Goal: Information Seeking & Learning: Learn about a topic

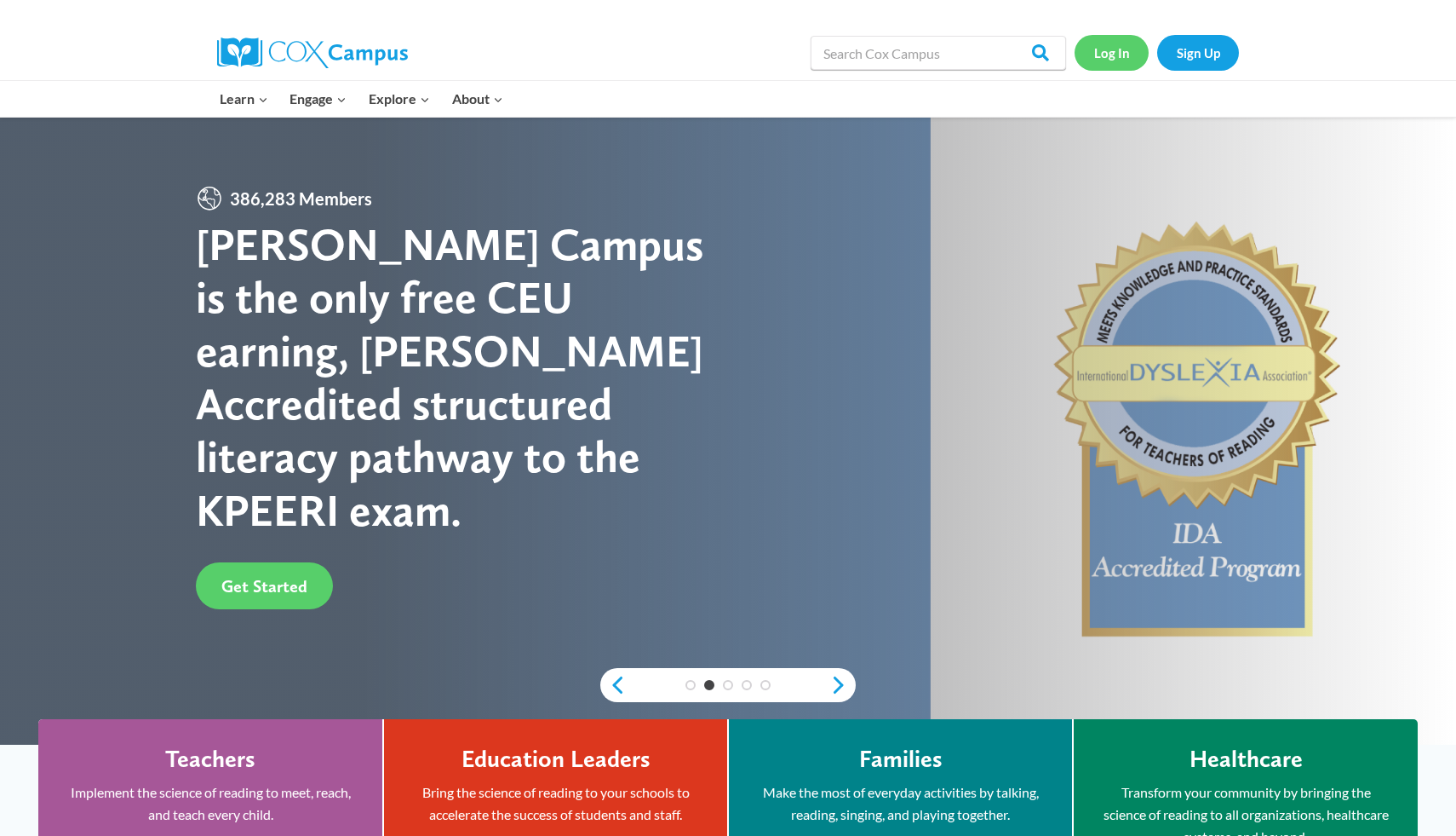
click at [1103, 45] on link "Log In" at bounding box center [1111, 52] width 74 height 35
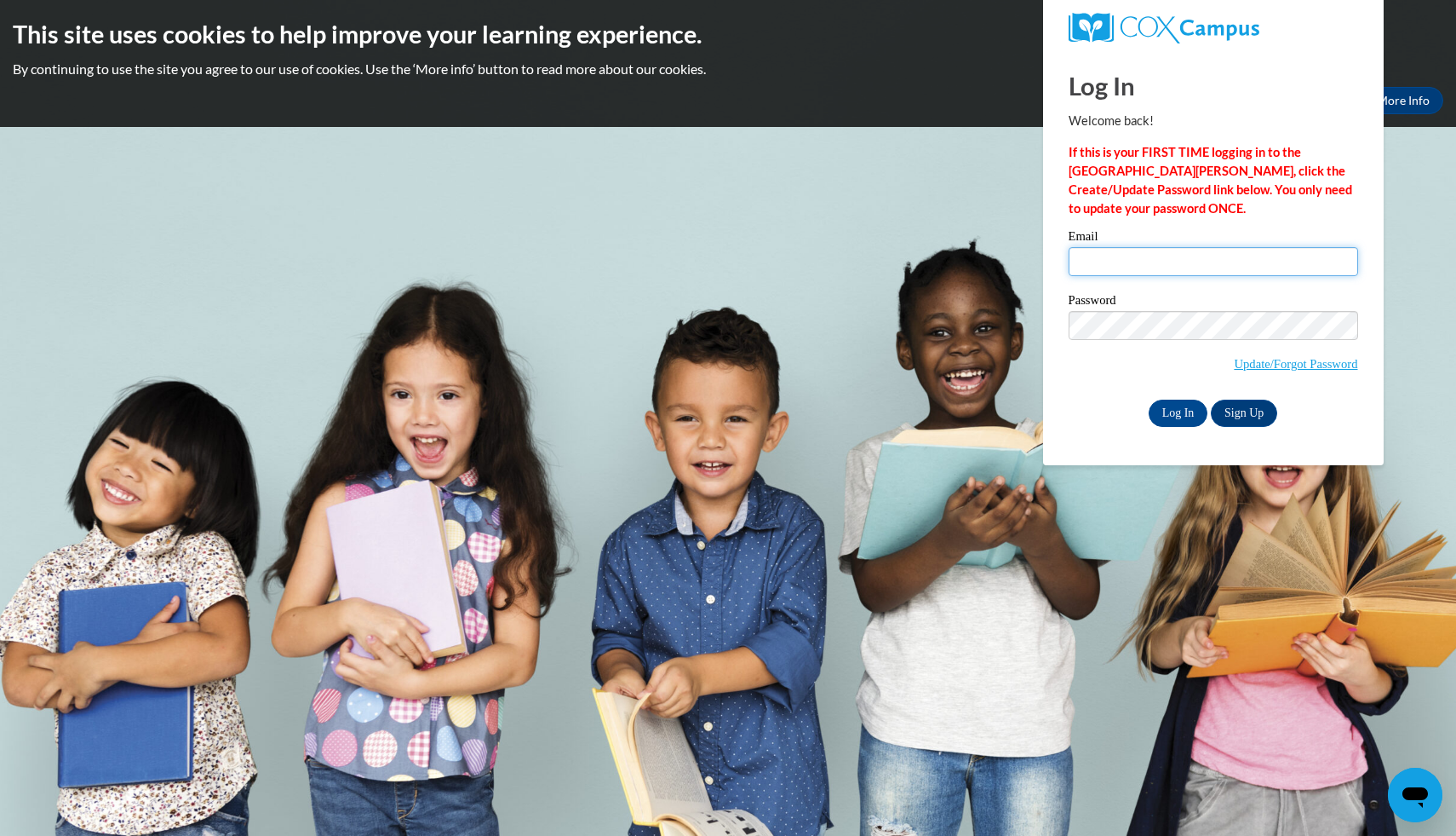
click at [1130, 271] on input "Email" at bounding box center [1213, 261] width 289 height 29
type input "jrclark5s@semo.edu"
click at [1183, 408] on input "Log In" at bounding box center [1178, 412] width 59 height 27
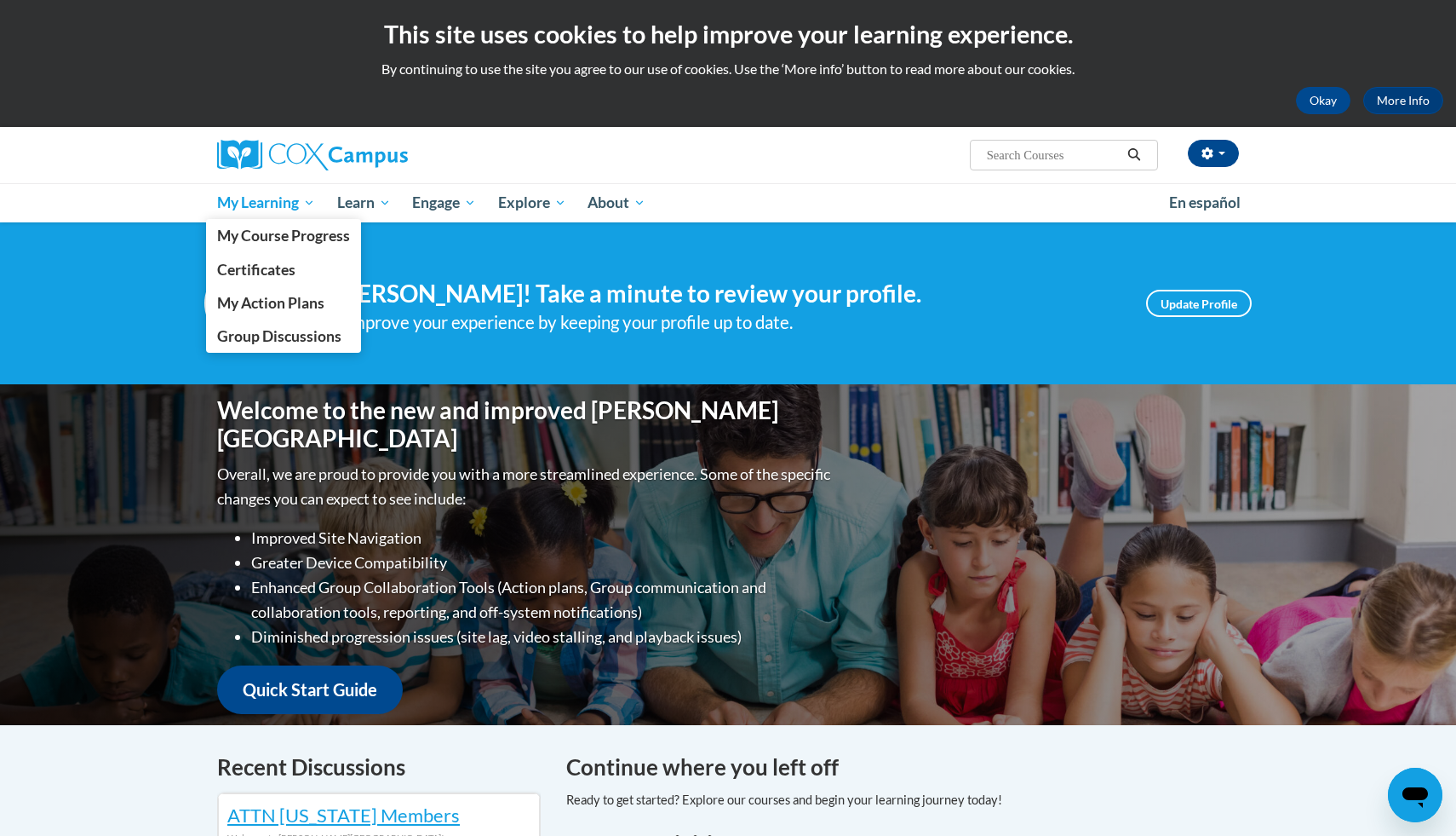
click at [288, 210] on span "My Learning" at bounding box center [266, 202] width 98 height 20
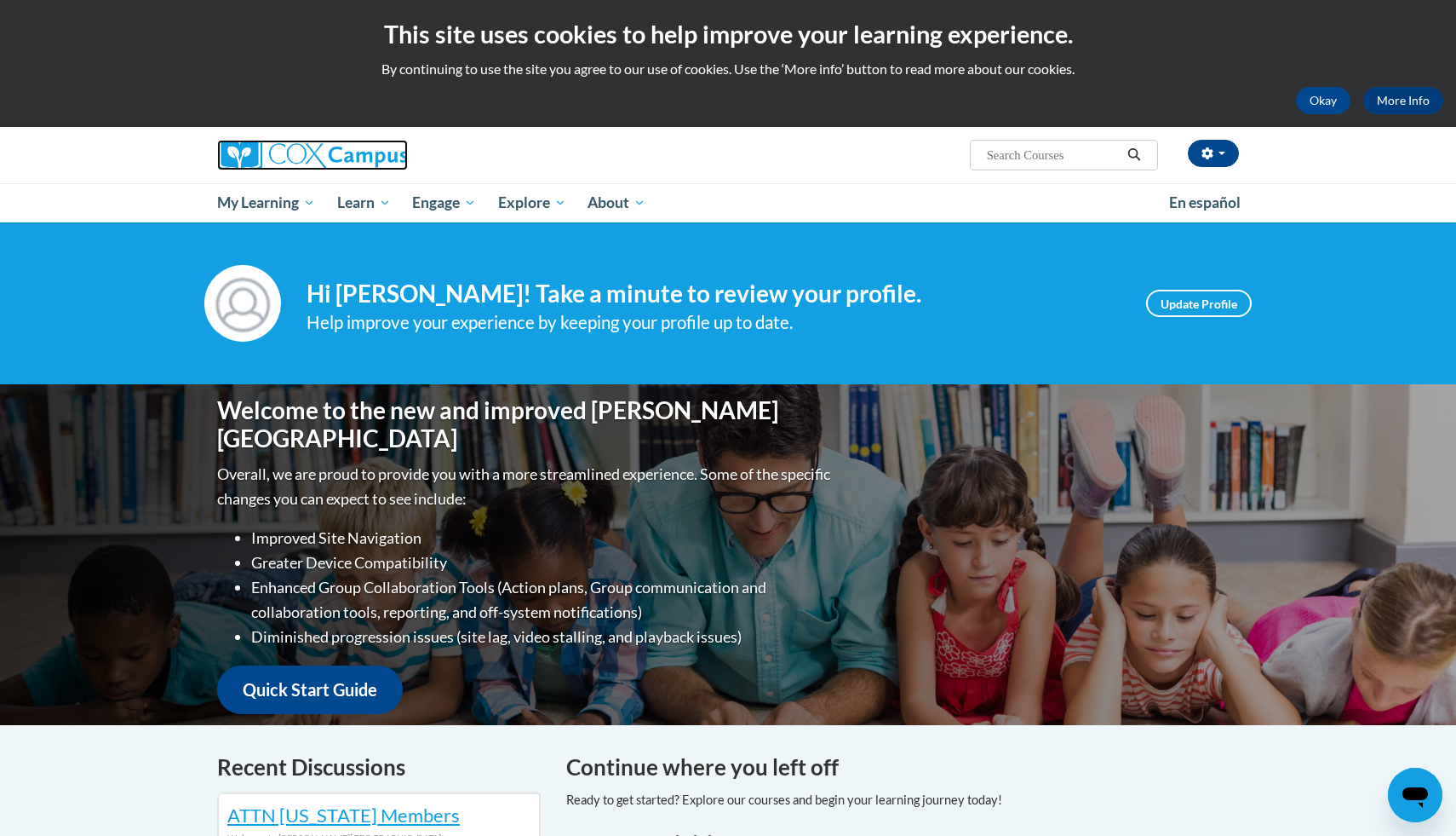
click at [278, 157] on img at bounding box center [312, 154] width 191 height 31
click at [1071, 161] on input "Search..." at bounding box center [1053, 154] width 136 height 20
type input "vocabulary"
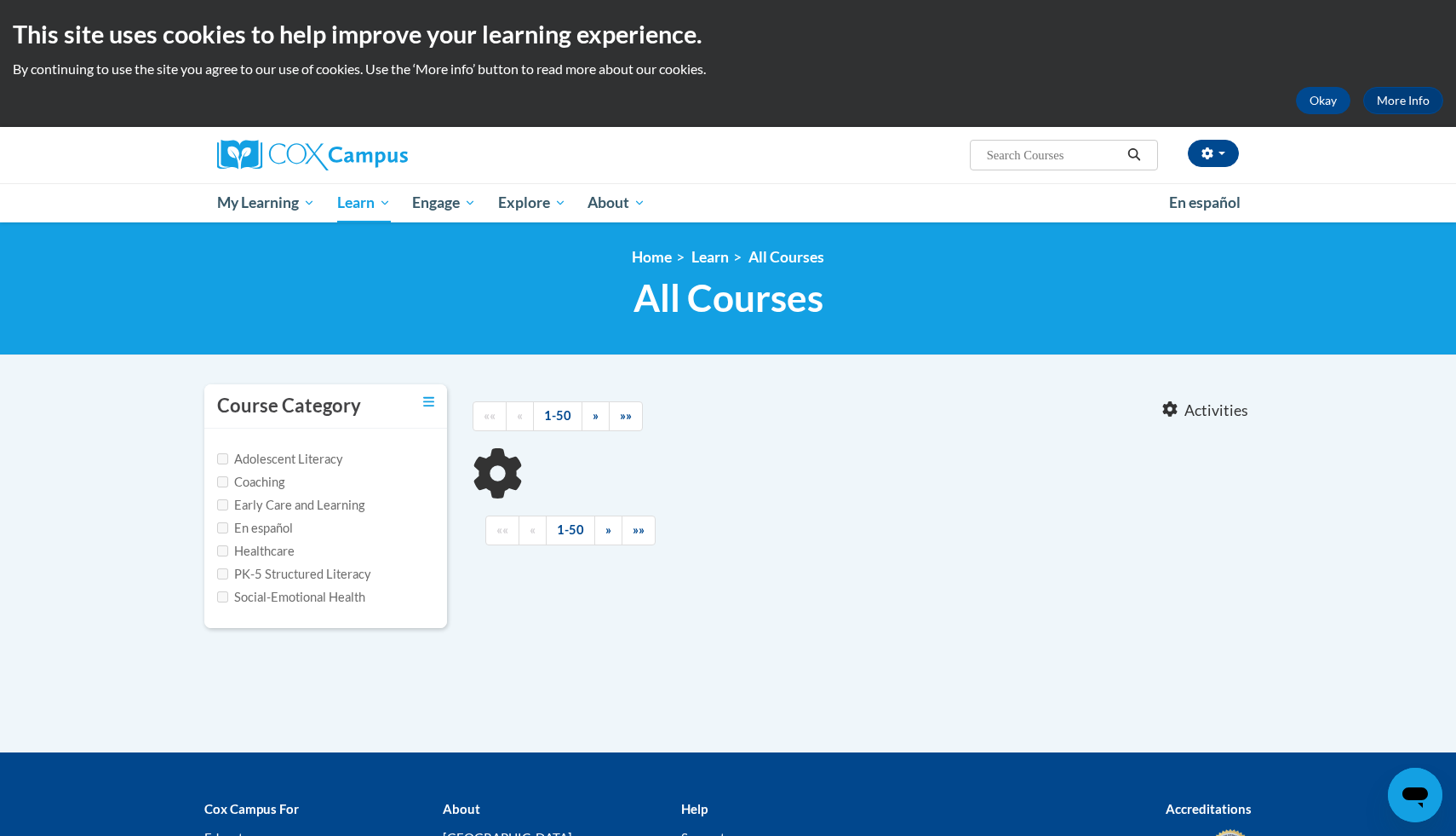
type input "vocabulary"
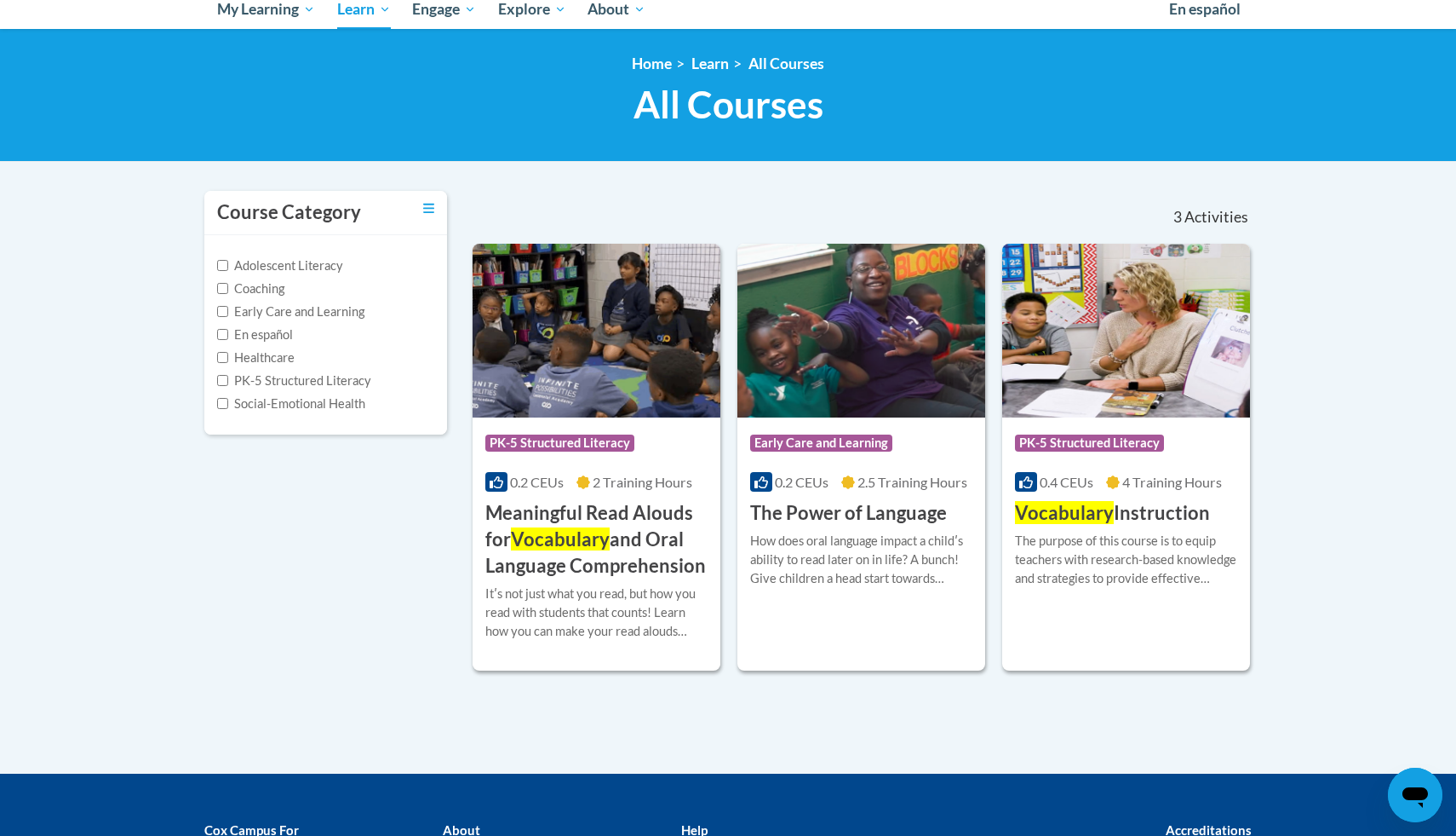
scroll to position [197, 0]
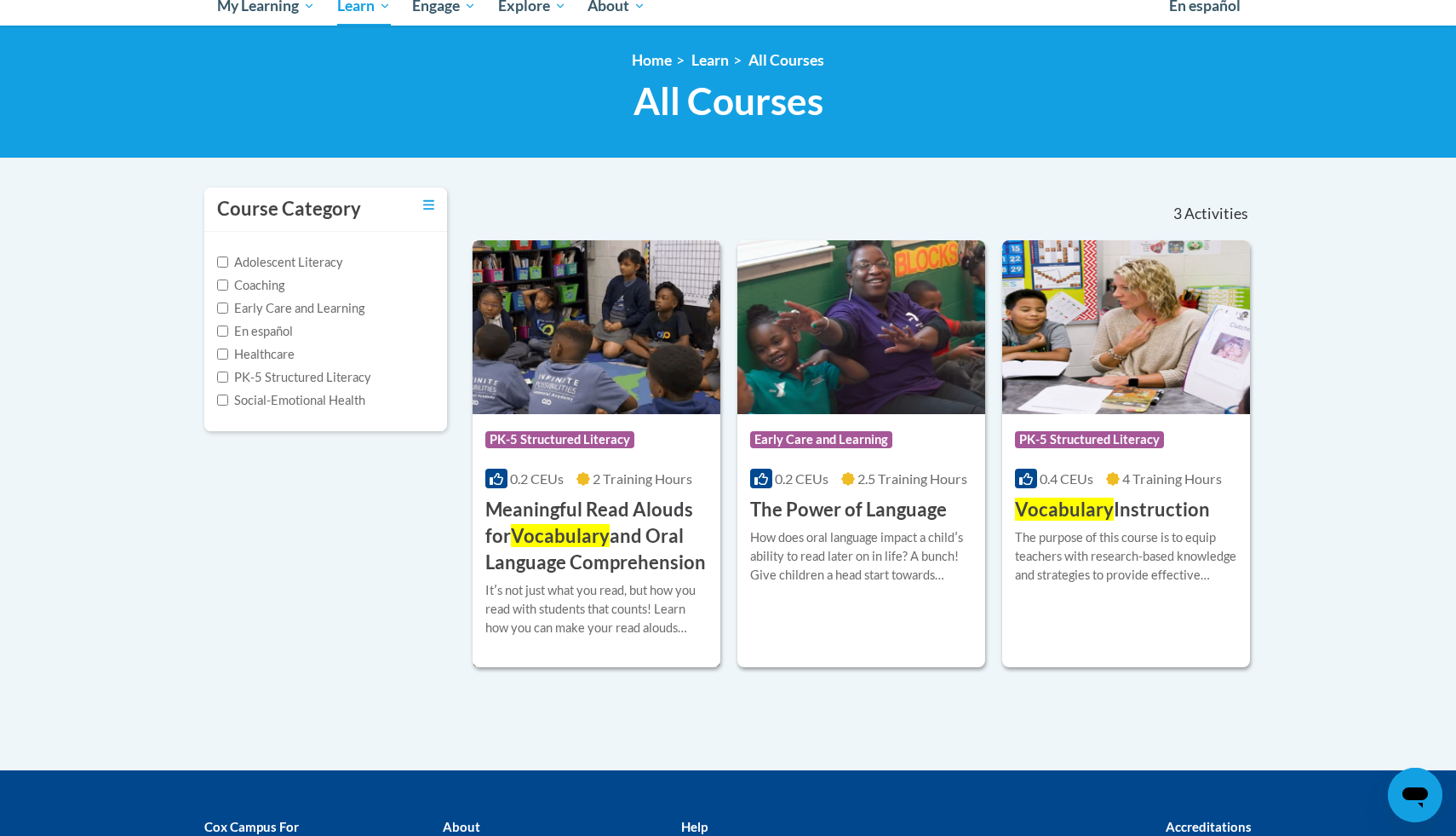
click at [548, 543] on span "Vocabulary" at bounding box center [559, 535] width 98 height 23
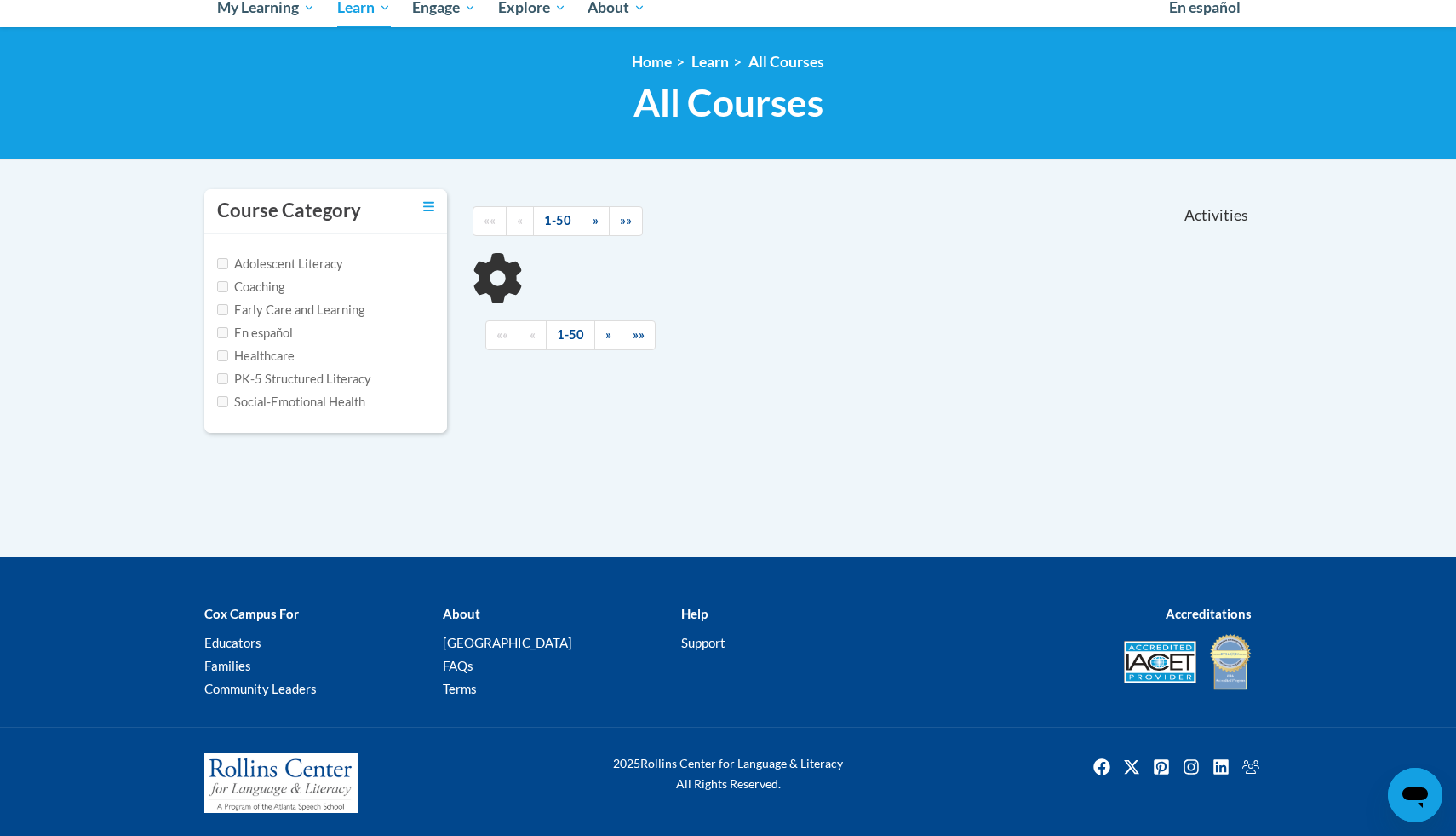
type input "vocabulary"
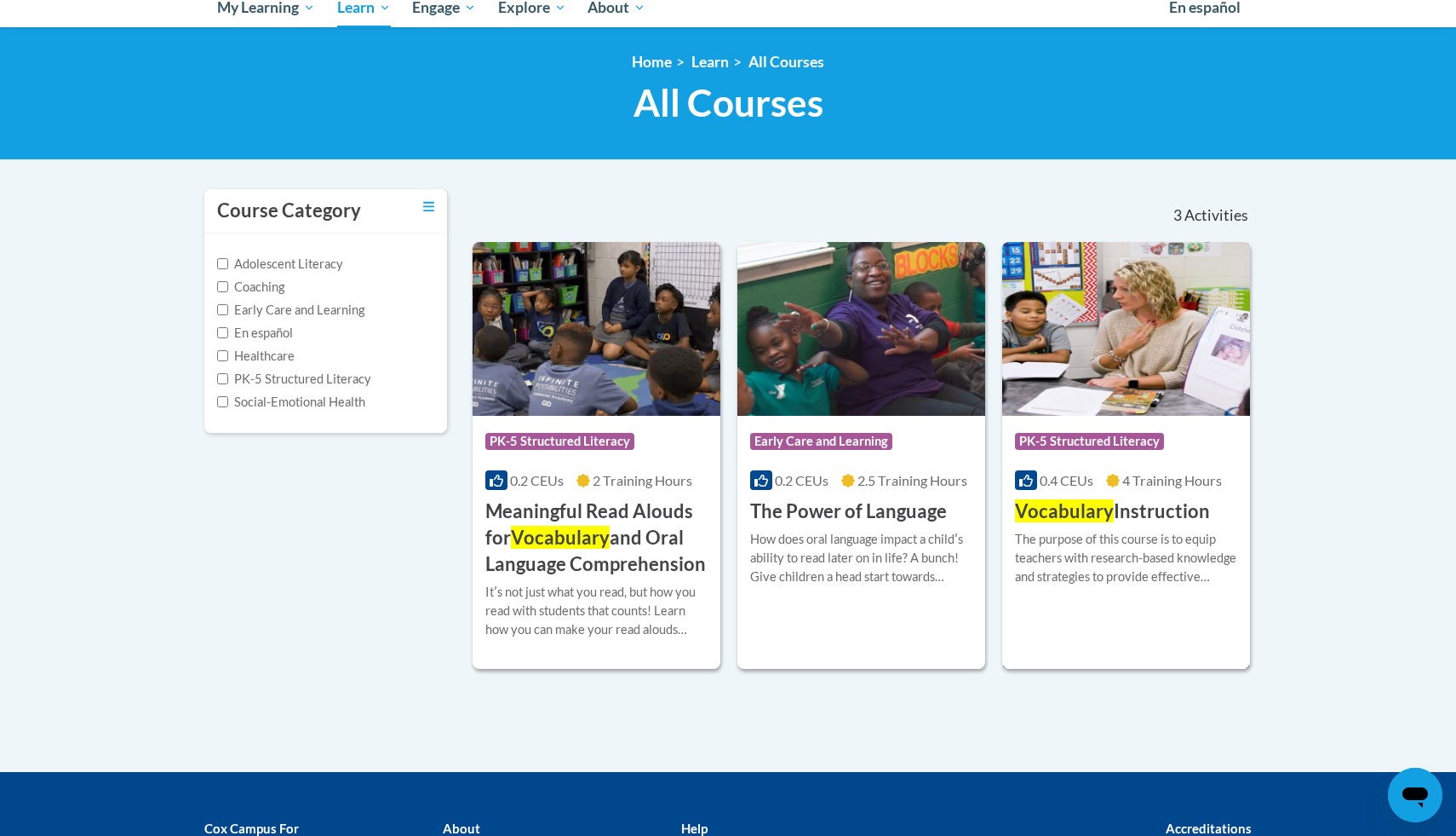
click at [1111, 407] on img at bounding box center [1126, 329] width 247 height 173
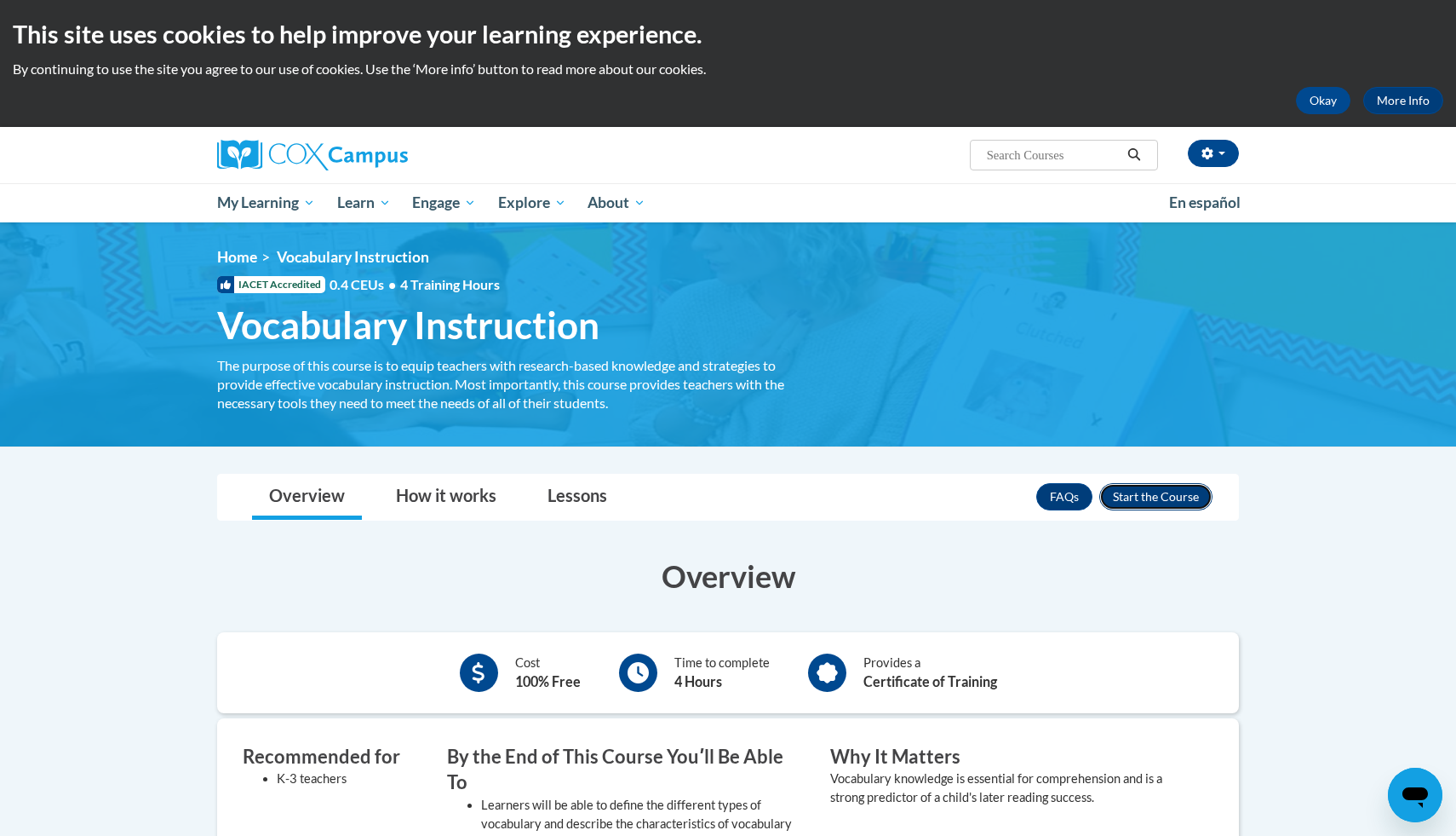
click at [1163, 499] on button "Enroll" at bounding box center [1156, 496] width 113 height 27
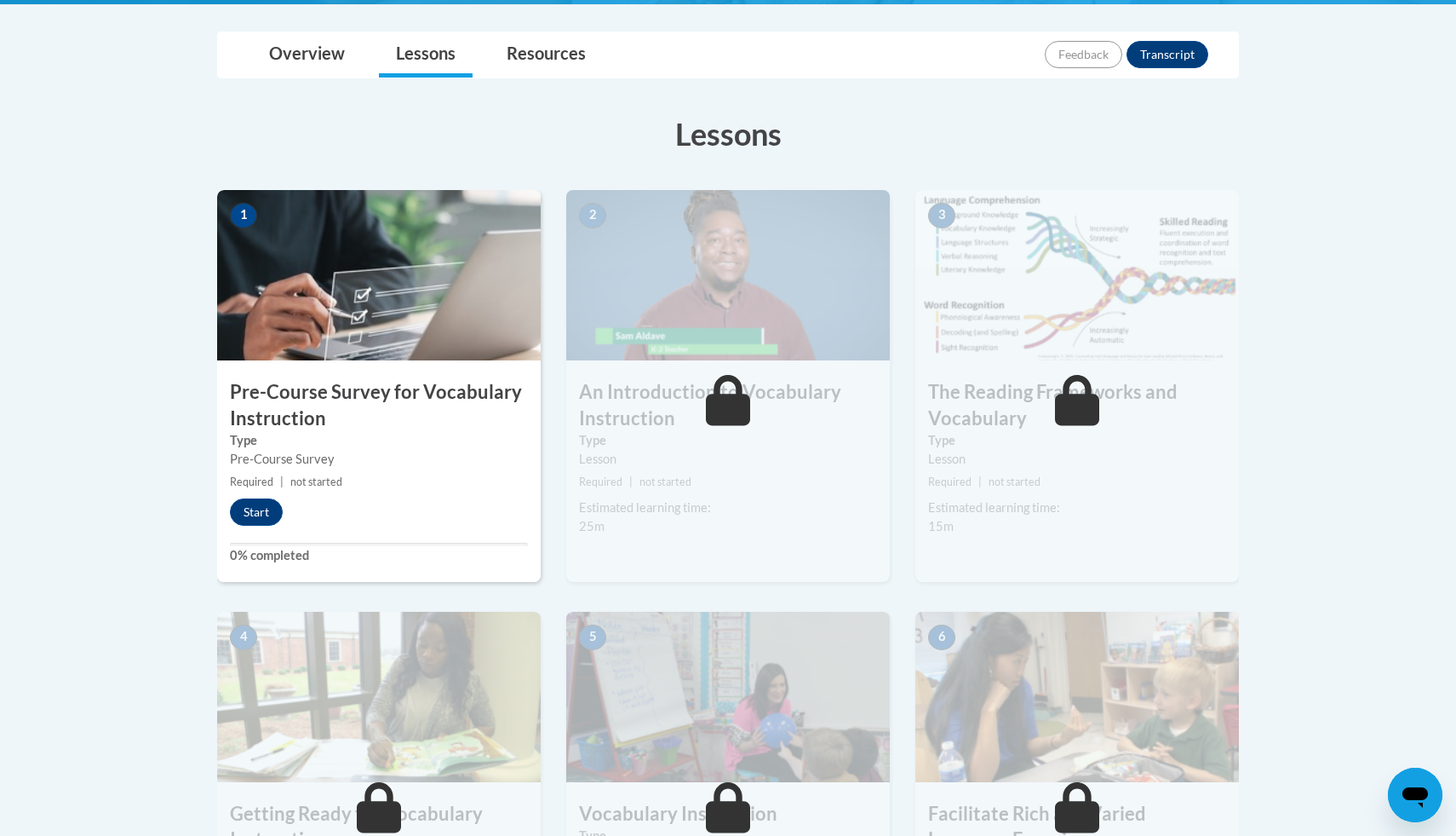
scroll to position [384, 0]
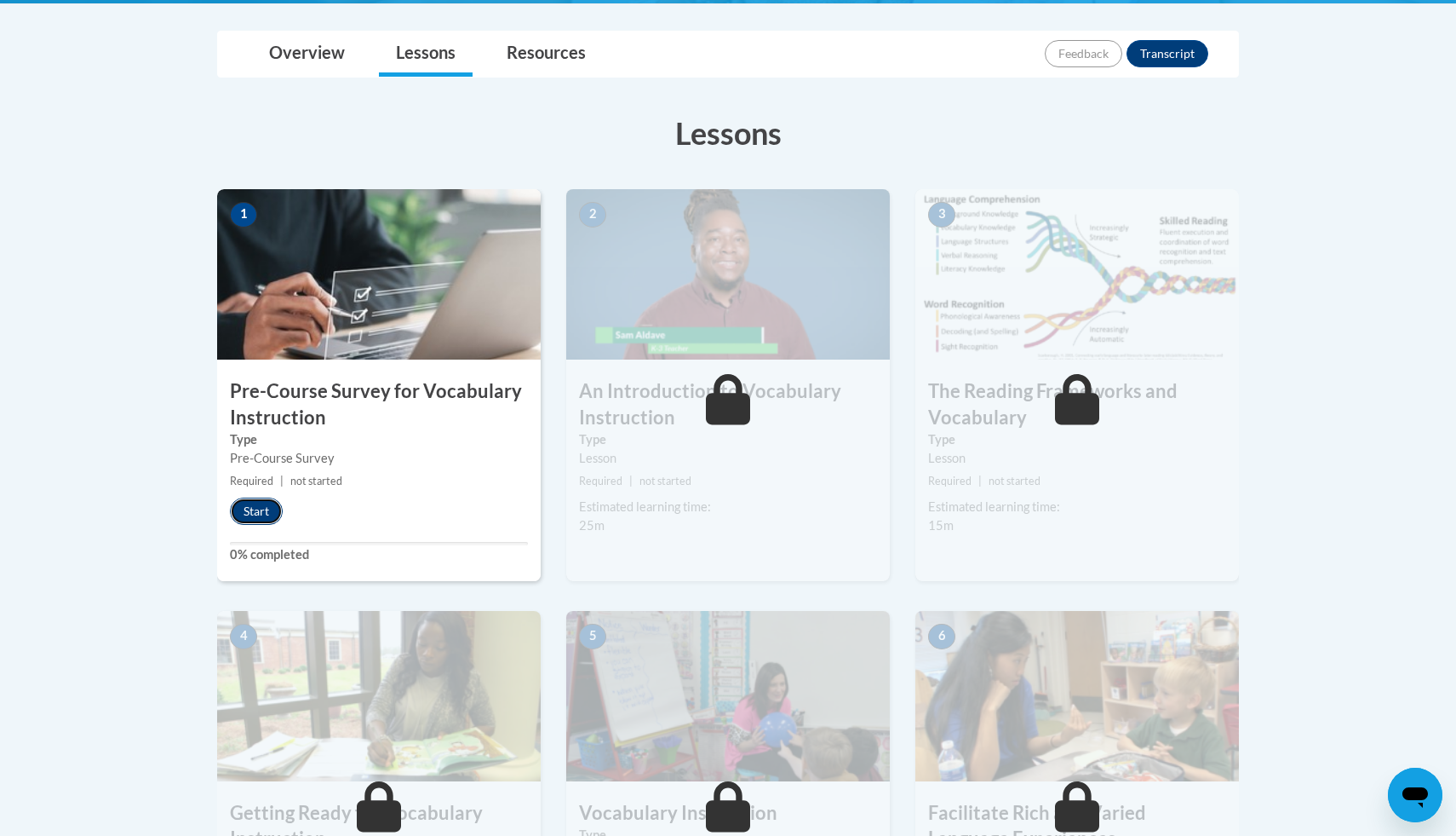
click at [262, 505] on button "Start" at bounding box center [256, 511] width 53 height 27
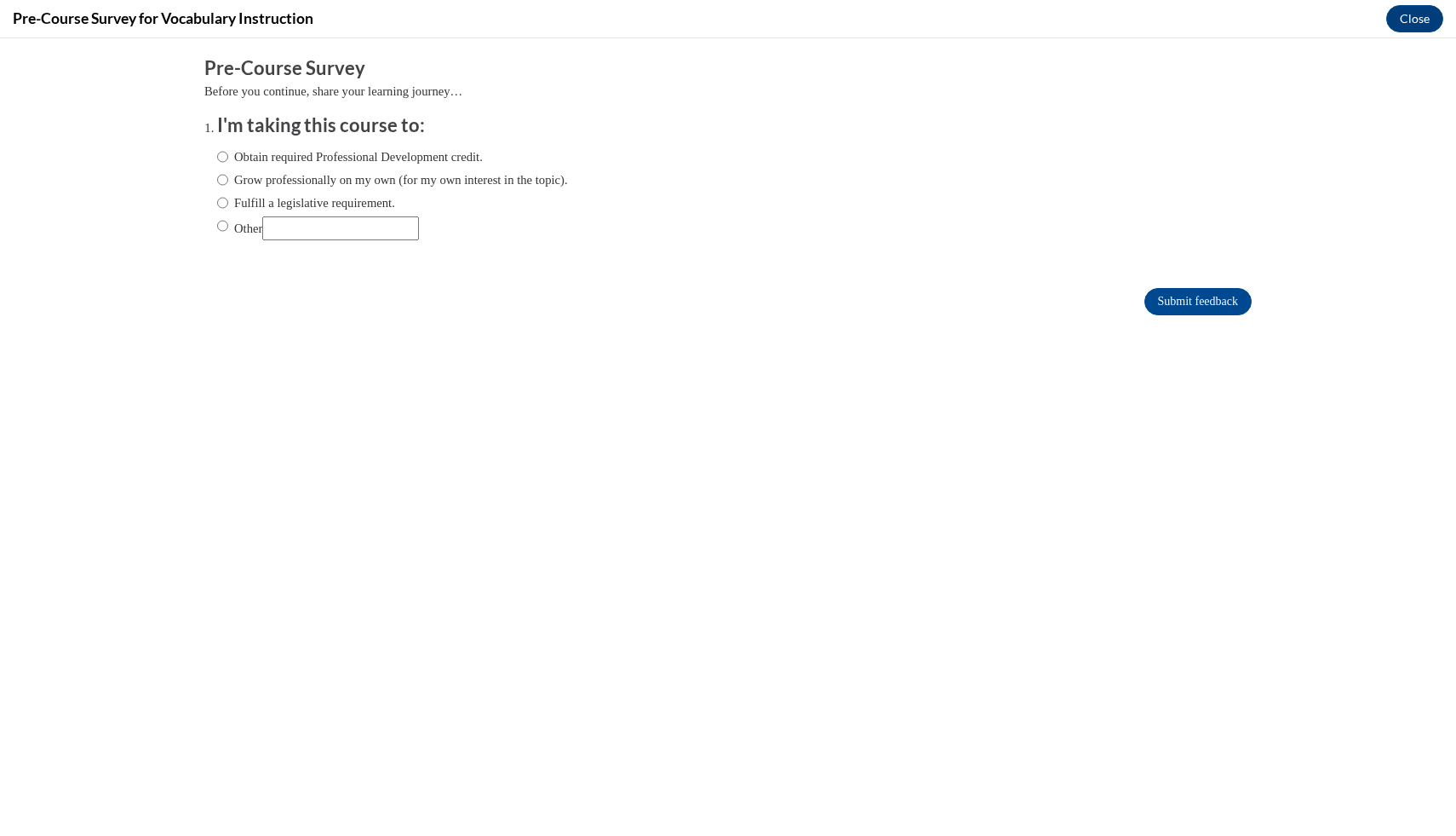
scroll to position [0, 0]
click at [225, 159] on input "Obtain required Professional Development credit." at bounding box center [222, 156] width 11 height 18
radio input "true"
click at [1159, 306] on input "Submit feedback" at bounding box center [1197, 301] width 107 height 27
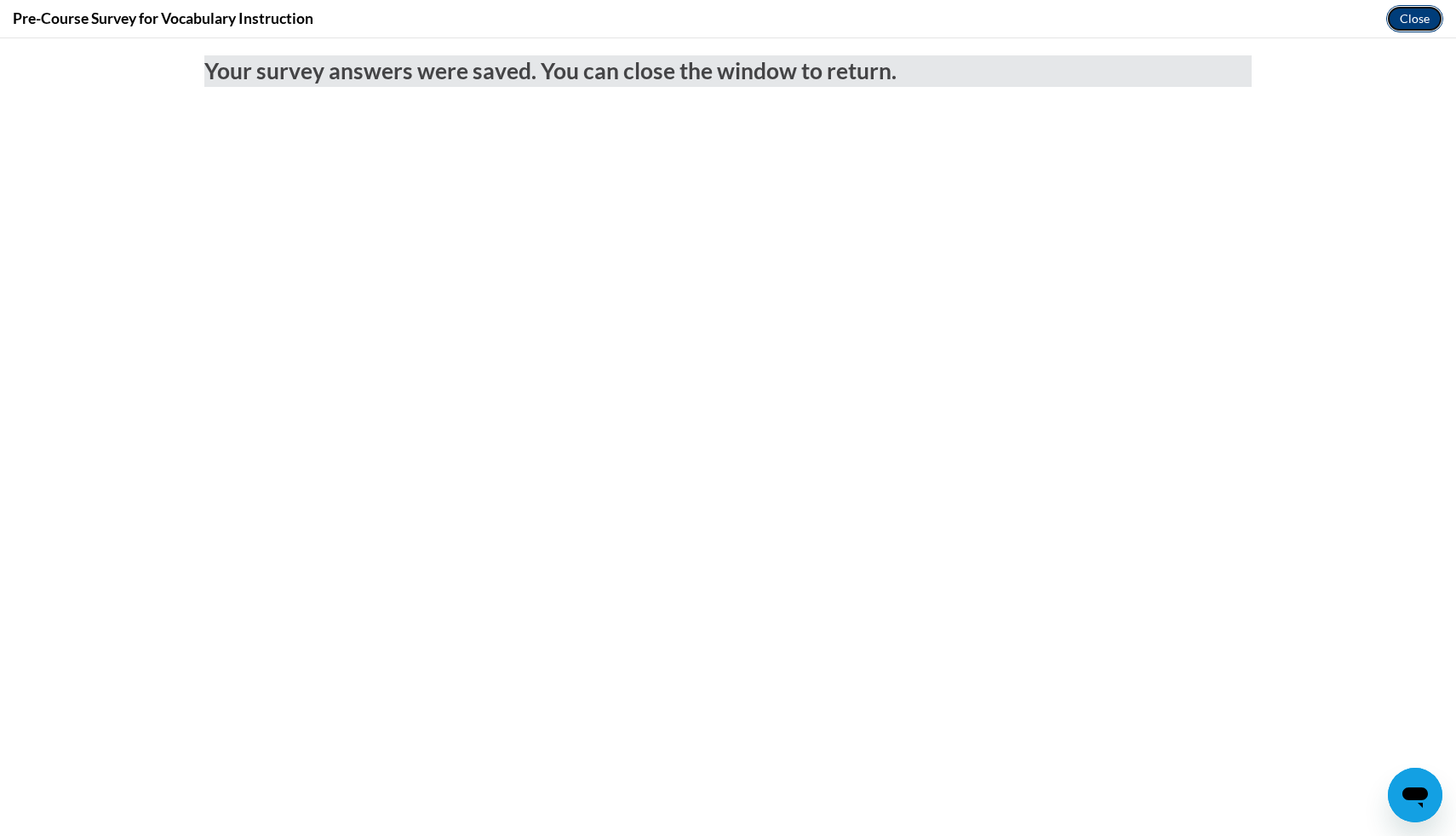
click at [1426, 17] on button "Close" at bounding box center [1414, 18] width 57 height 27
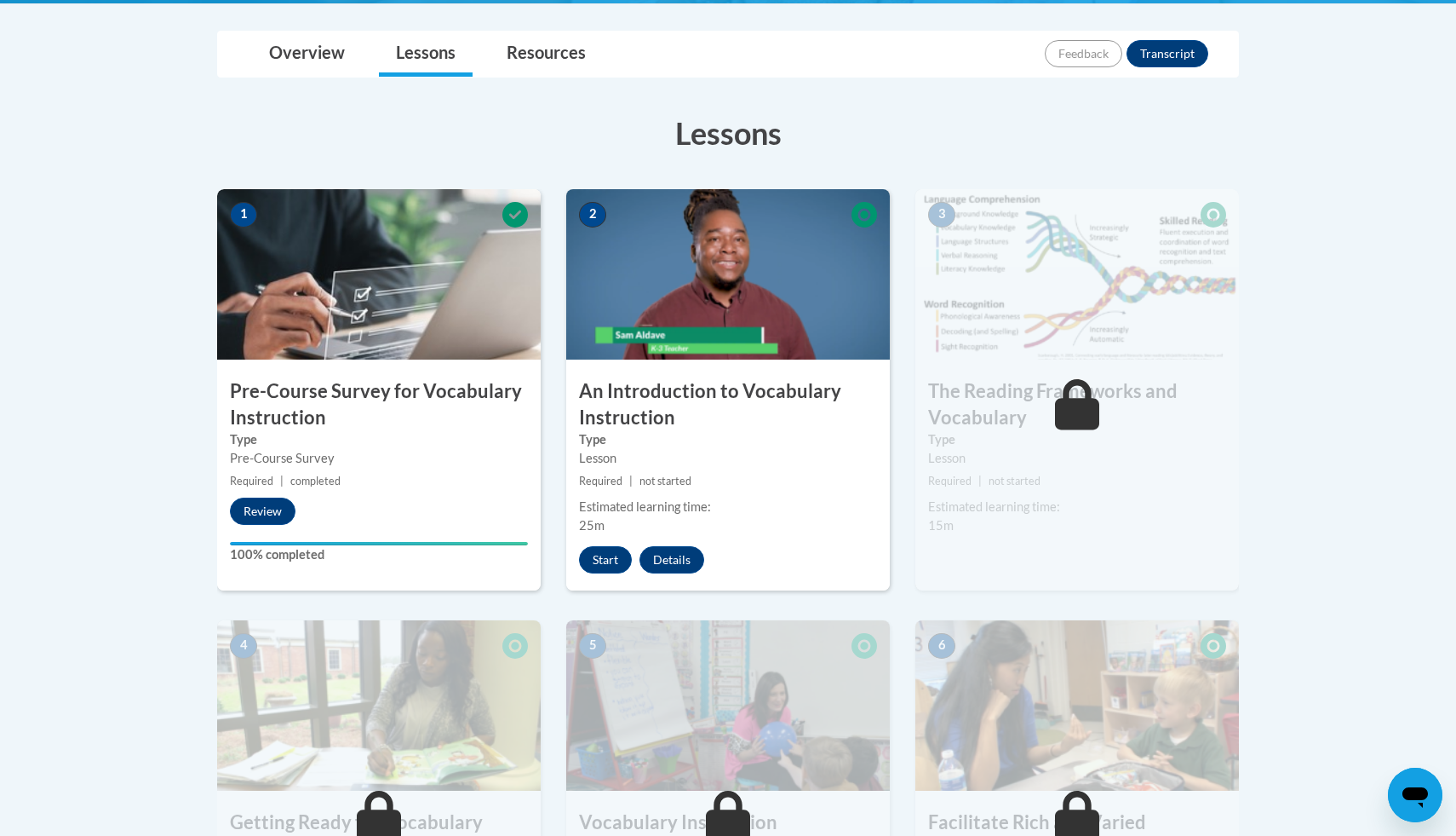
click at [685, 284] on img at bounding box center [728, 274] width 323 height 170
click at [603, 561] on button "Start" at bounding box center [606, 559] width 53 height 27
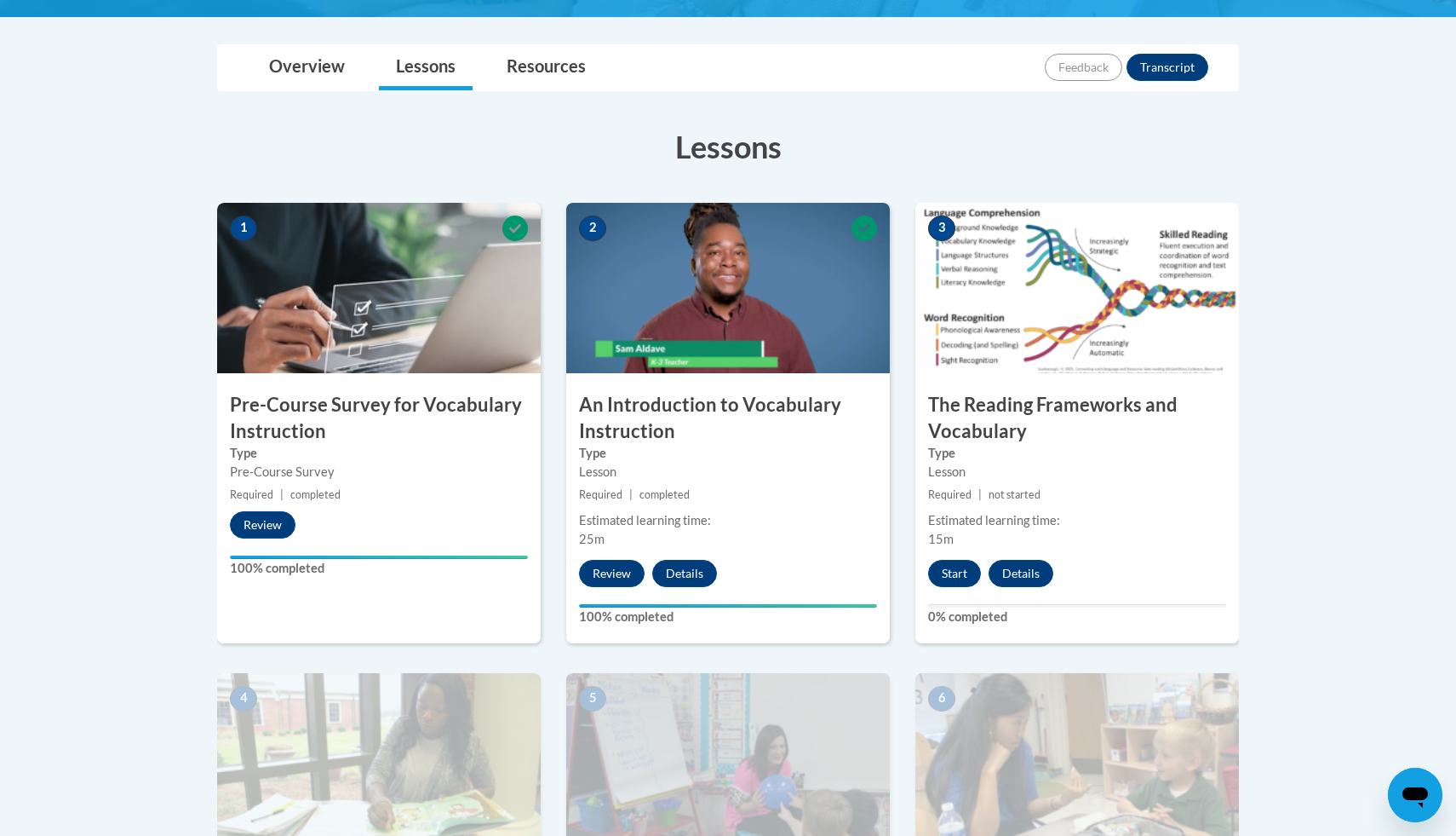
scroll to position [383, 0]
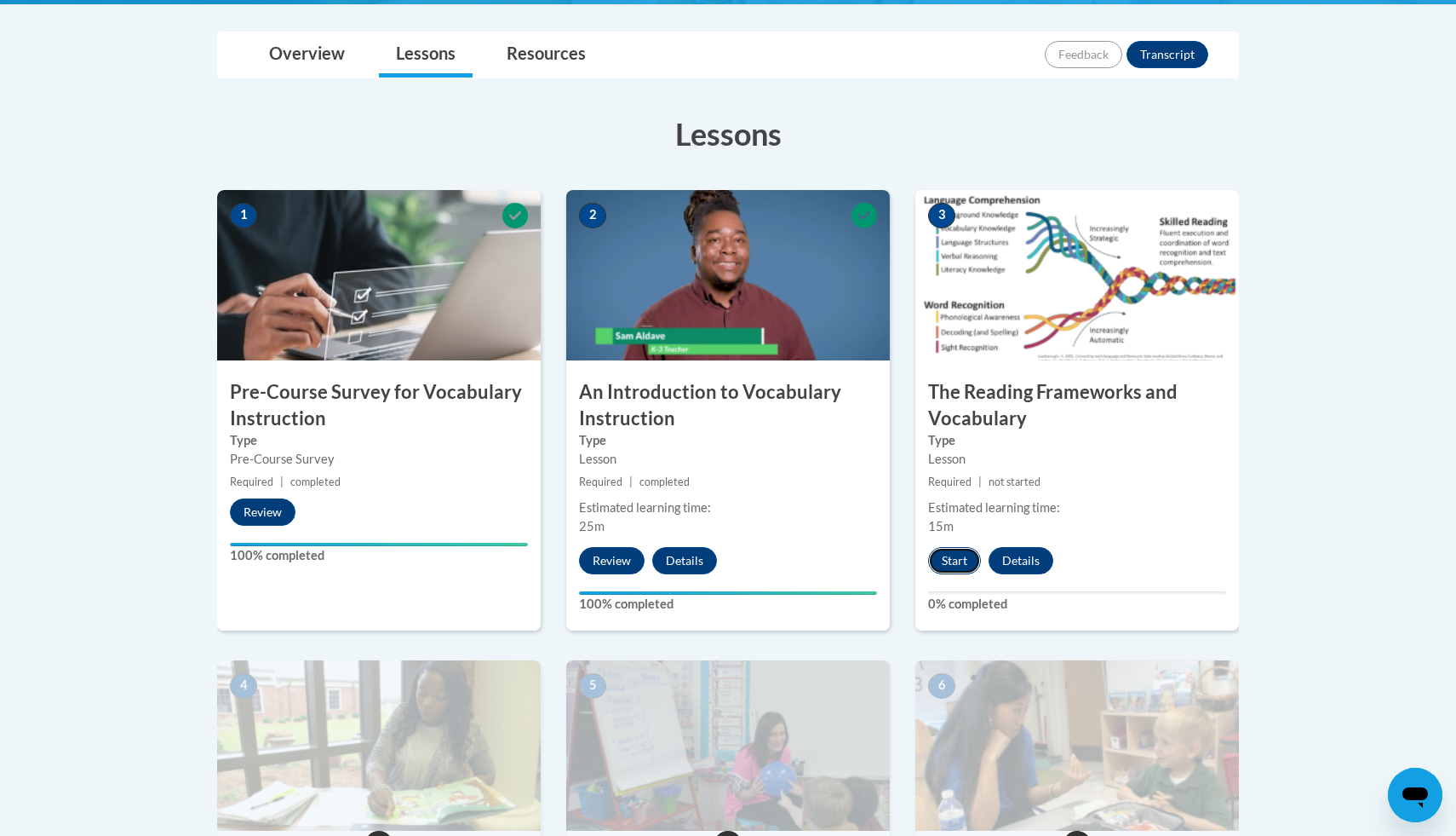
click at [958, 568] on button "Start" at bounding box center [954, 560] width 53 height 27
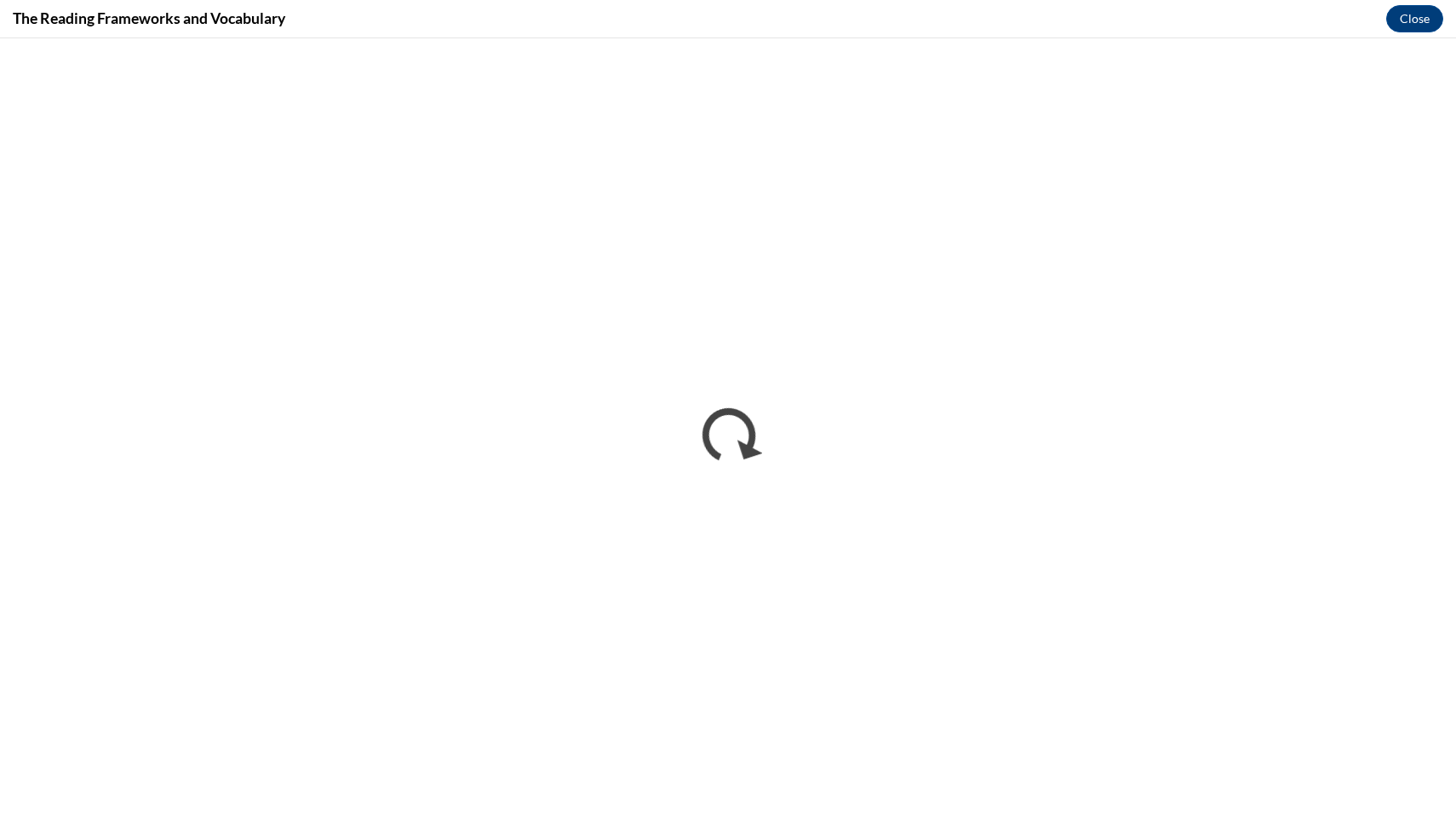
scroll to position [0, 0]
